Goal: Find specific page/section: Find specific page/section

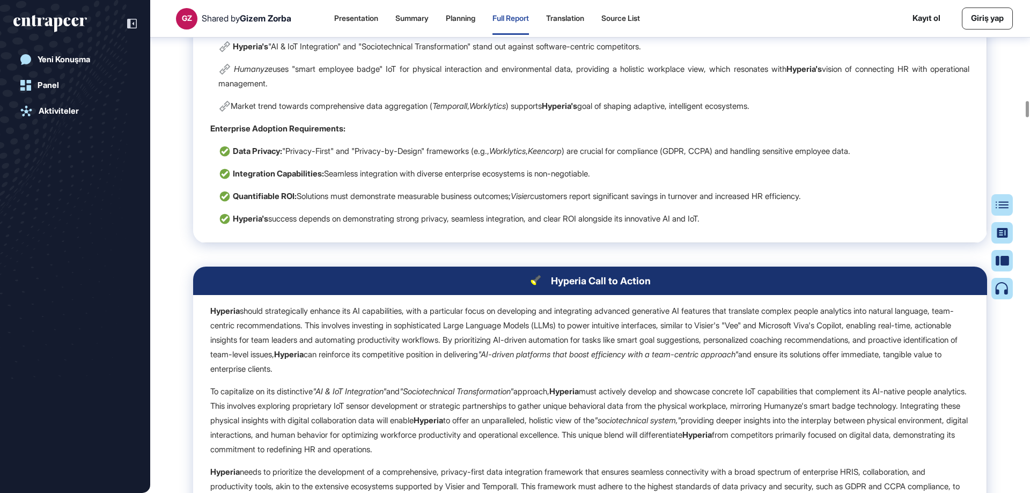
scroll to position [12937, 0]
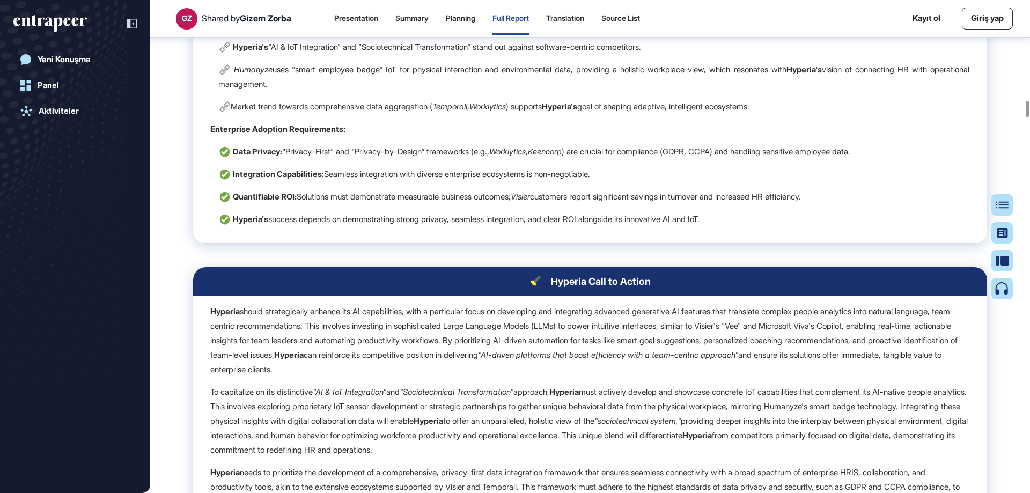
drag, startPoint x: 1028, startPoint y: 111, endPoint x: 624, endPoint y: 122, distance: 404.2
click at [1028, 101] on div at bounding box center [1027, 109] width 3 height 16
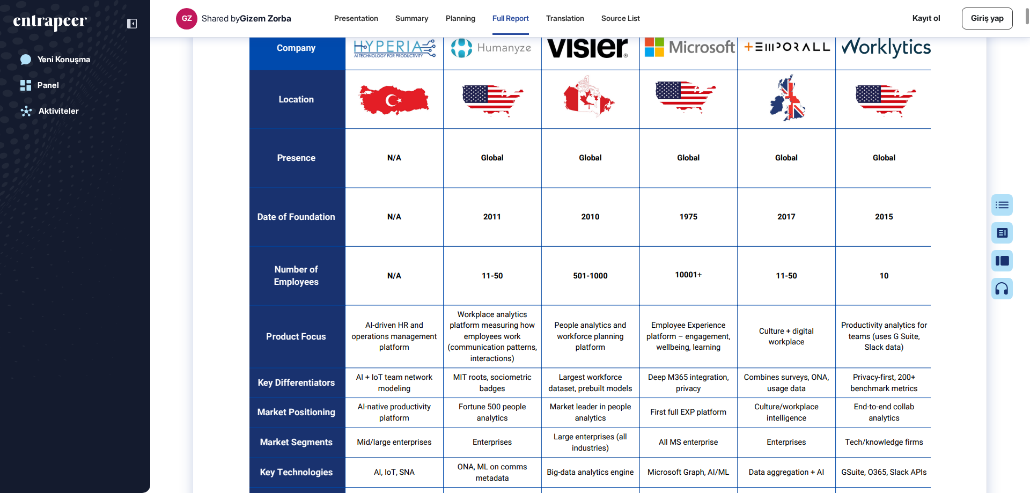
scroll to position [823, 0]
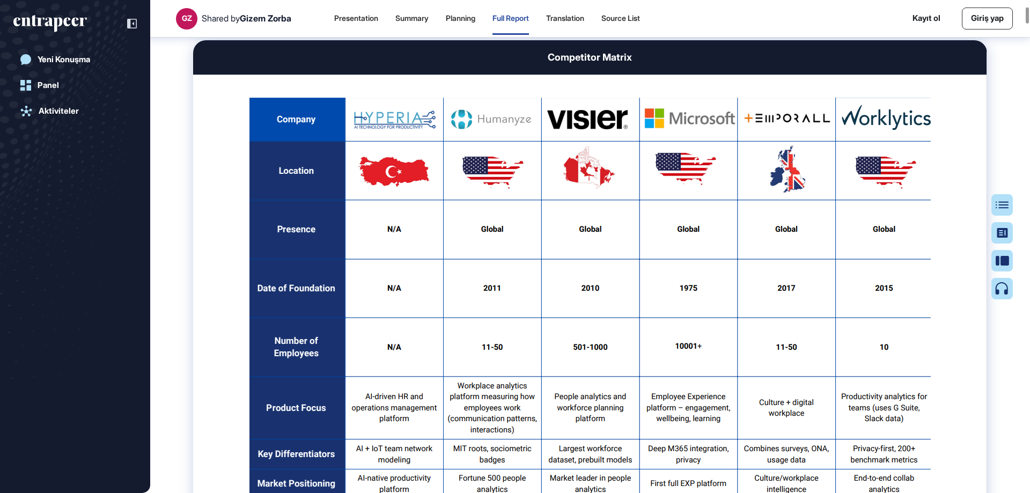
click at [1029, 0] on html "GZ Shared by [PERSON_NAME] Presentation Summary Planning Full Report Translatio…" at bounding box center [515, 246] width 1030 height 493
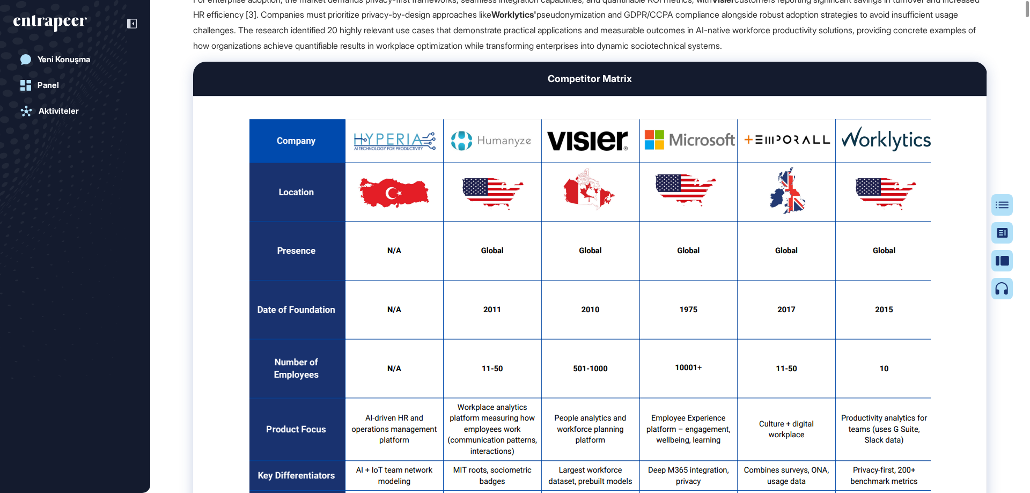
scroll to position [0, 0]
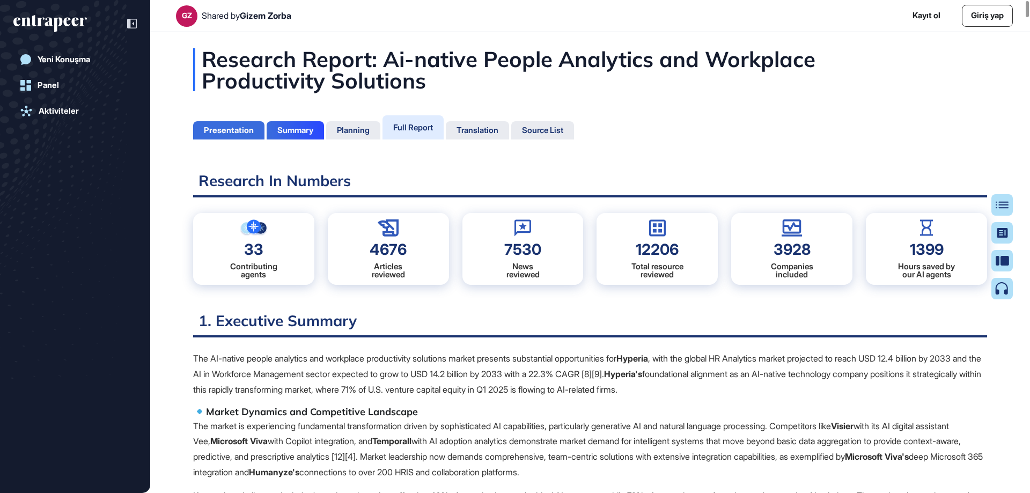
click at [239, 126] on div "Presentation" at bounding box center [229, 131] width 50 height 10
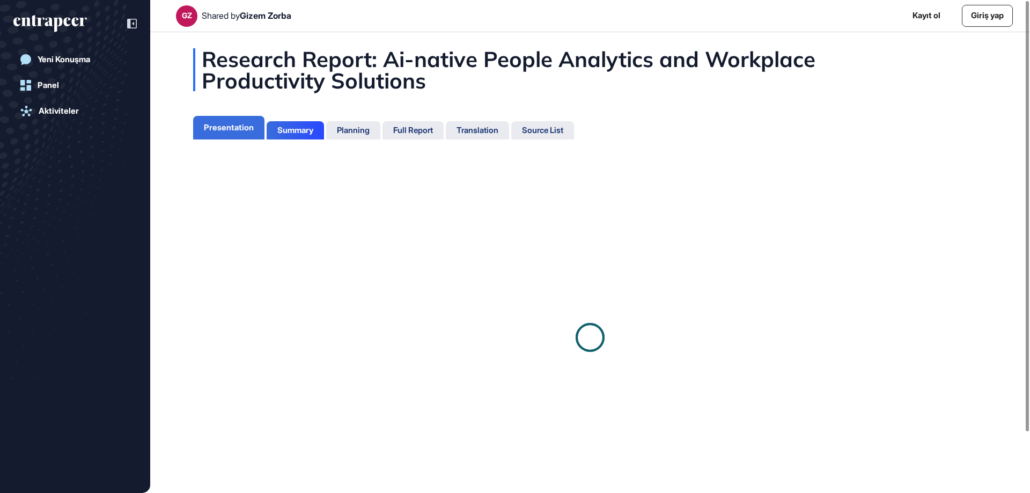
scroll to position [5, 1]
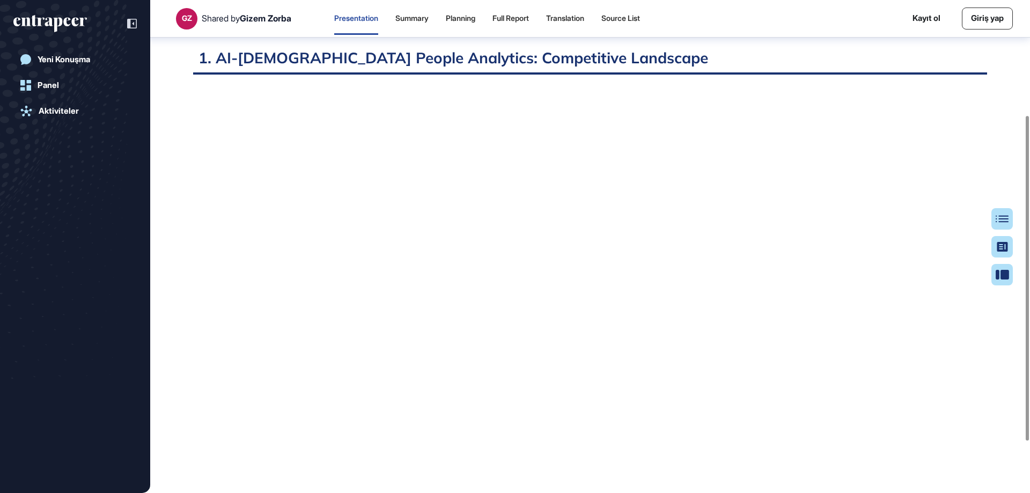
scroll to position [220, 0]
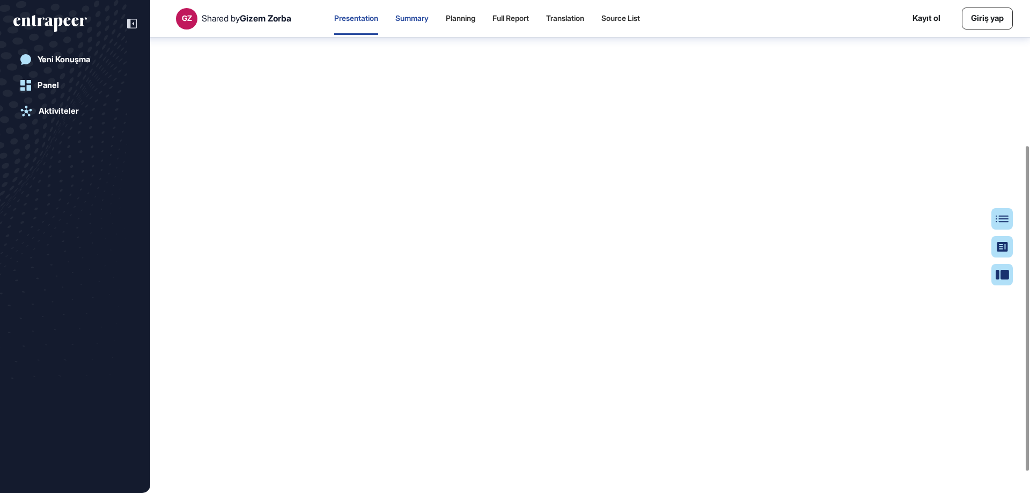
click at [423, 14] on div "Summary" at bounding box center [411, 18] width 33 height 9
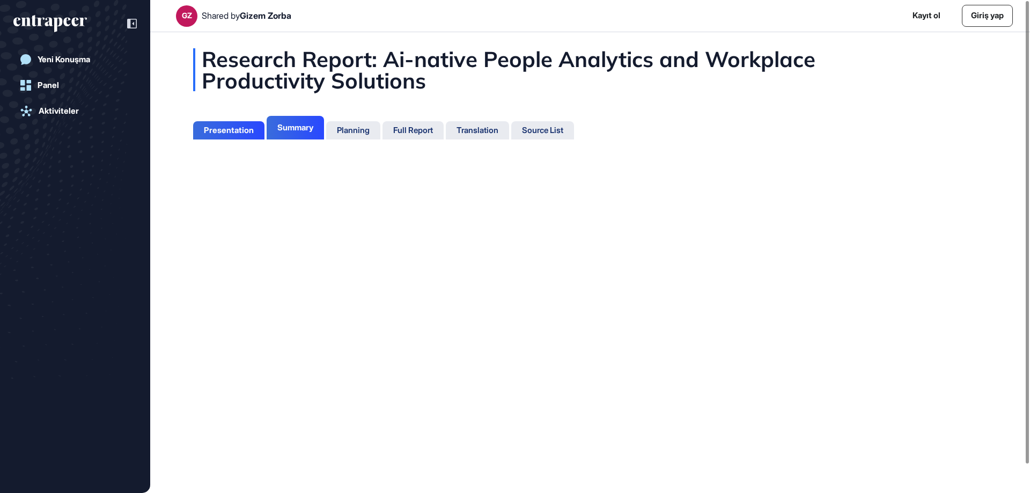
scroll to position [5, 1]
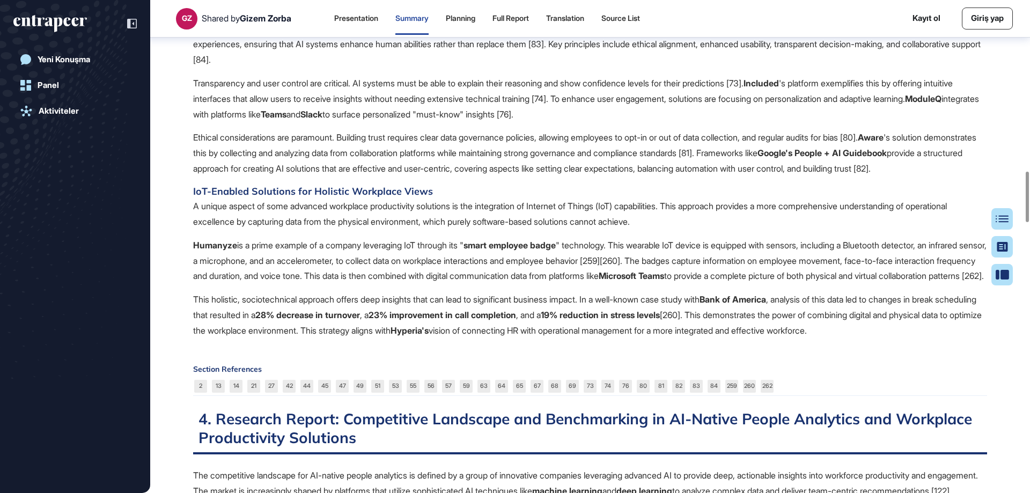
scroll to position [1669, 0]
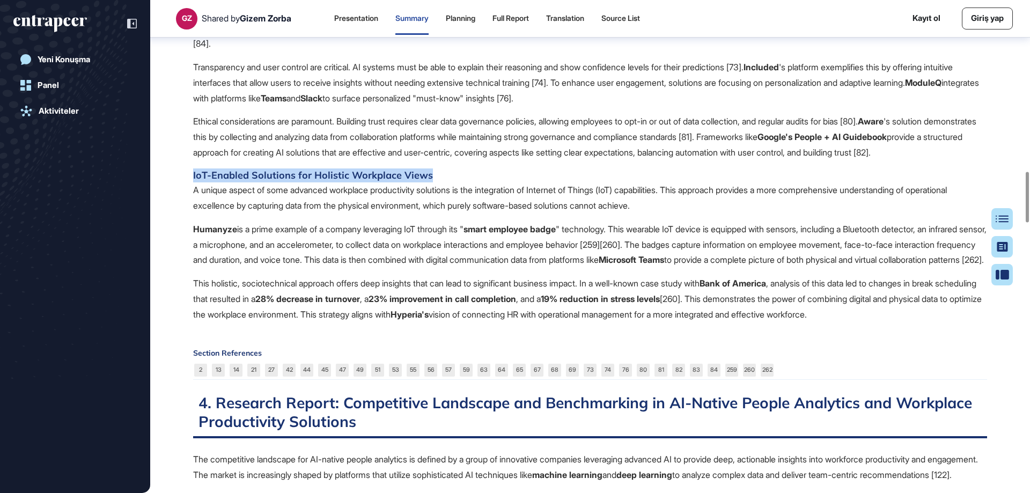
drag, startPoint x: 192, startPoint y: 254, endPoint x: 496, endPoint y: 253, distance: 304.3
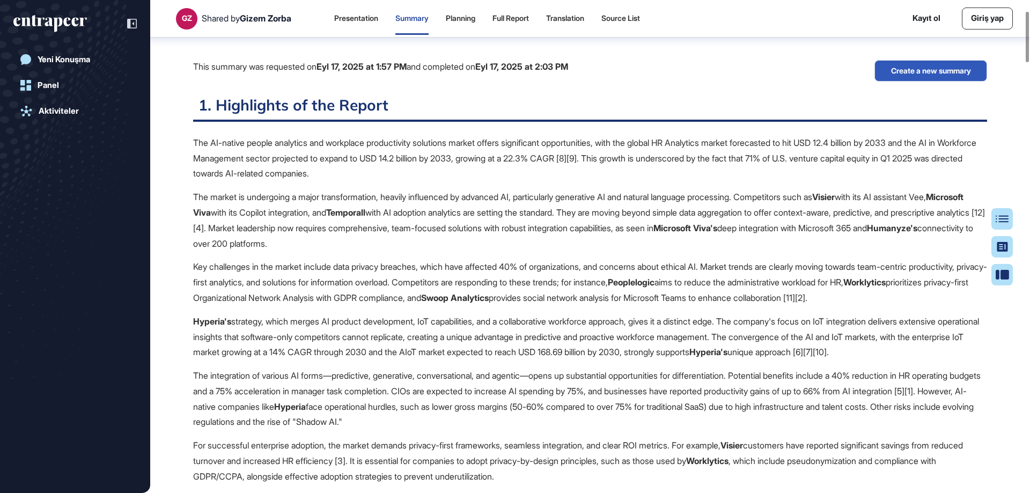
scroll to position [0, 0]
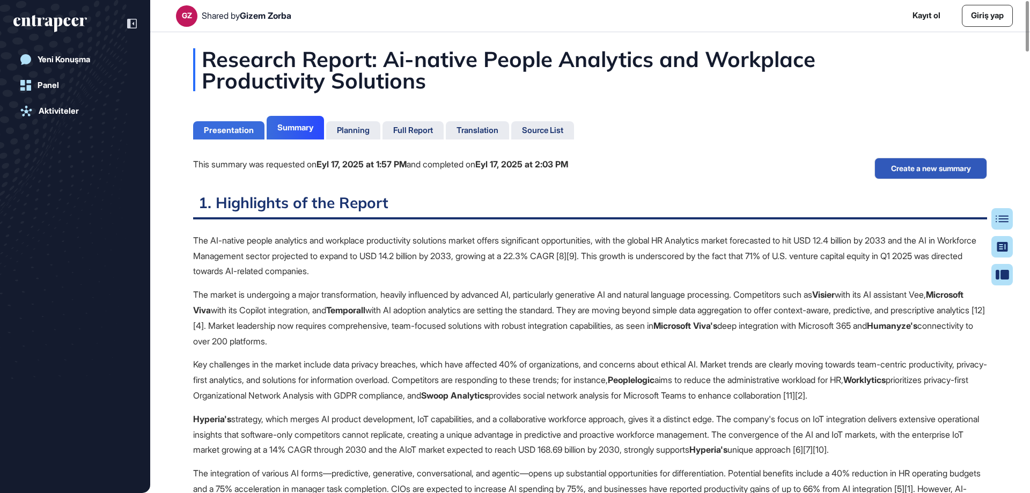
click at [248, 126] on div "Presentation" at bounding box center [229, 131] width 50 height 10
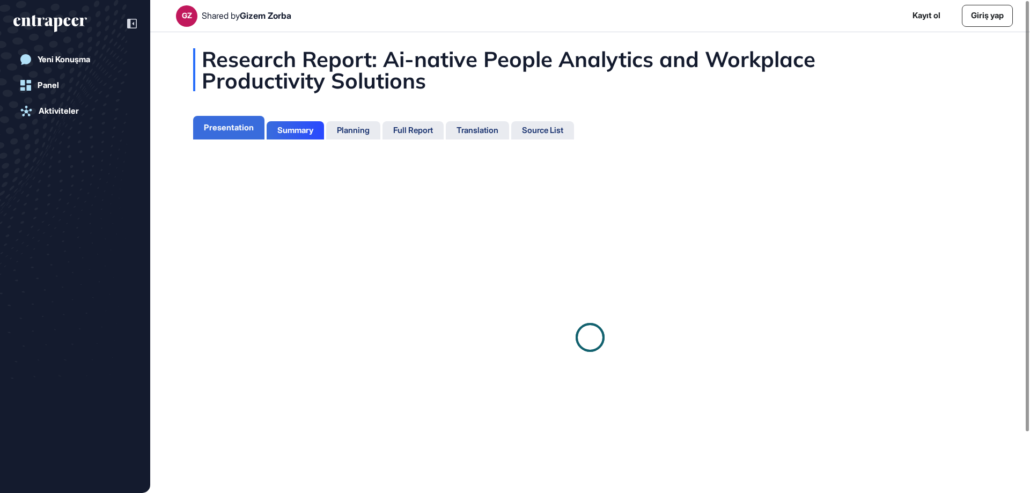
scroll to position [5, 1]
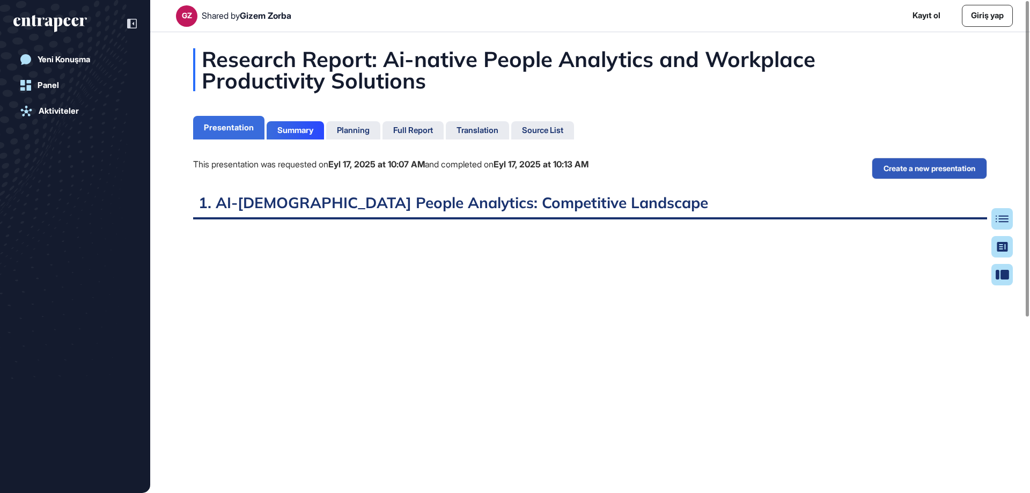
scroll to position [439, 3]
click at [239, 127] on div "Presentation" at bounding box center [229, 128] width 50 height 10
click at [288, 135] on div "Summary" at bounding box center [295, 131] width 36 height 10
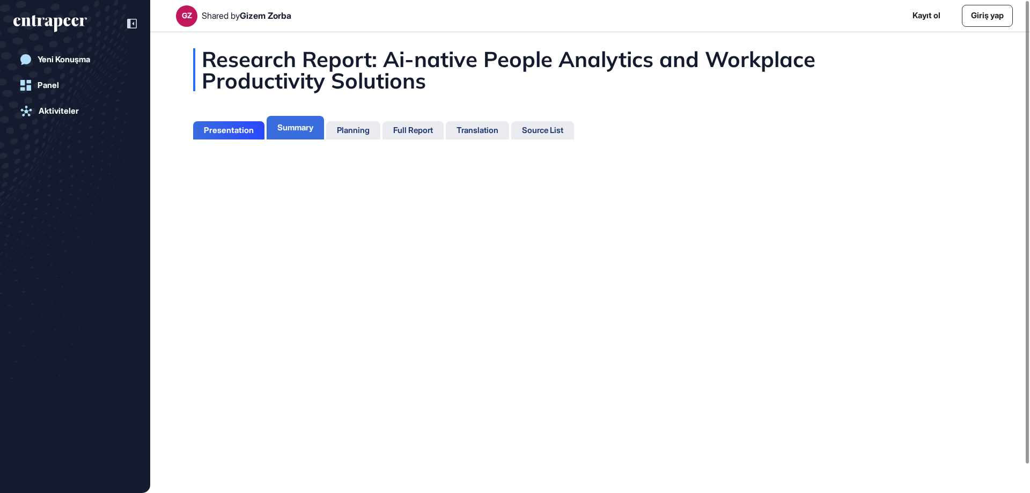
scroll to position [5, 1]
click at [230, 130] on div "Presentation" at bounding box center [229, 131] width 50 height 10
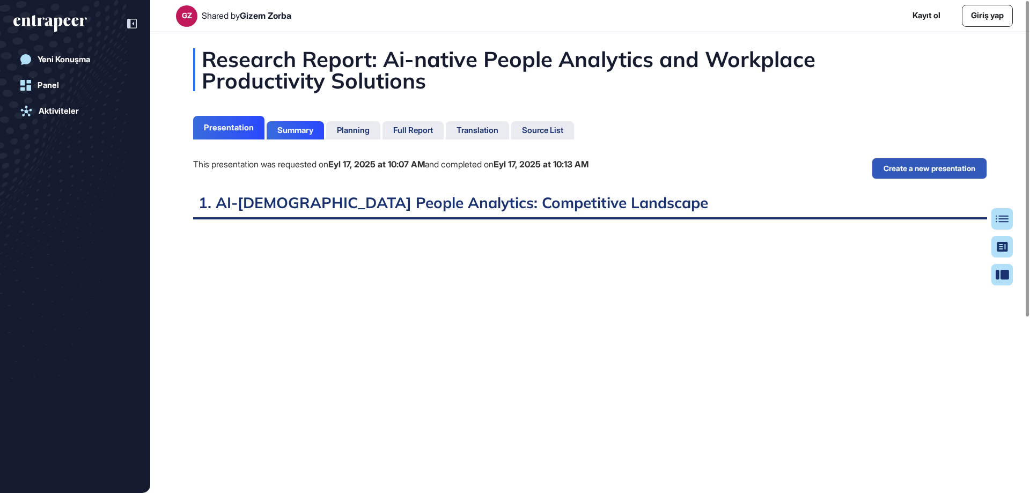
scroll to position [439, 3]
